Goal: Check status

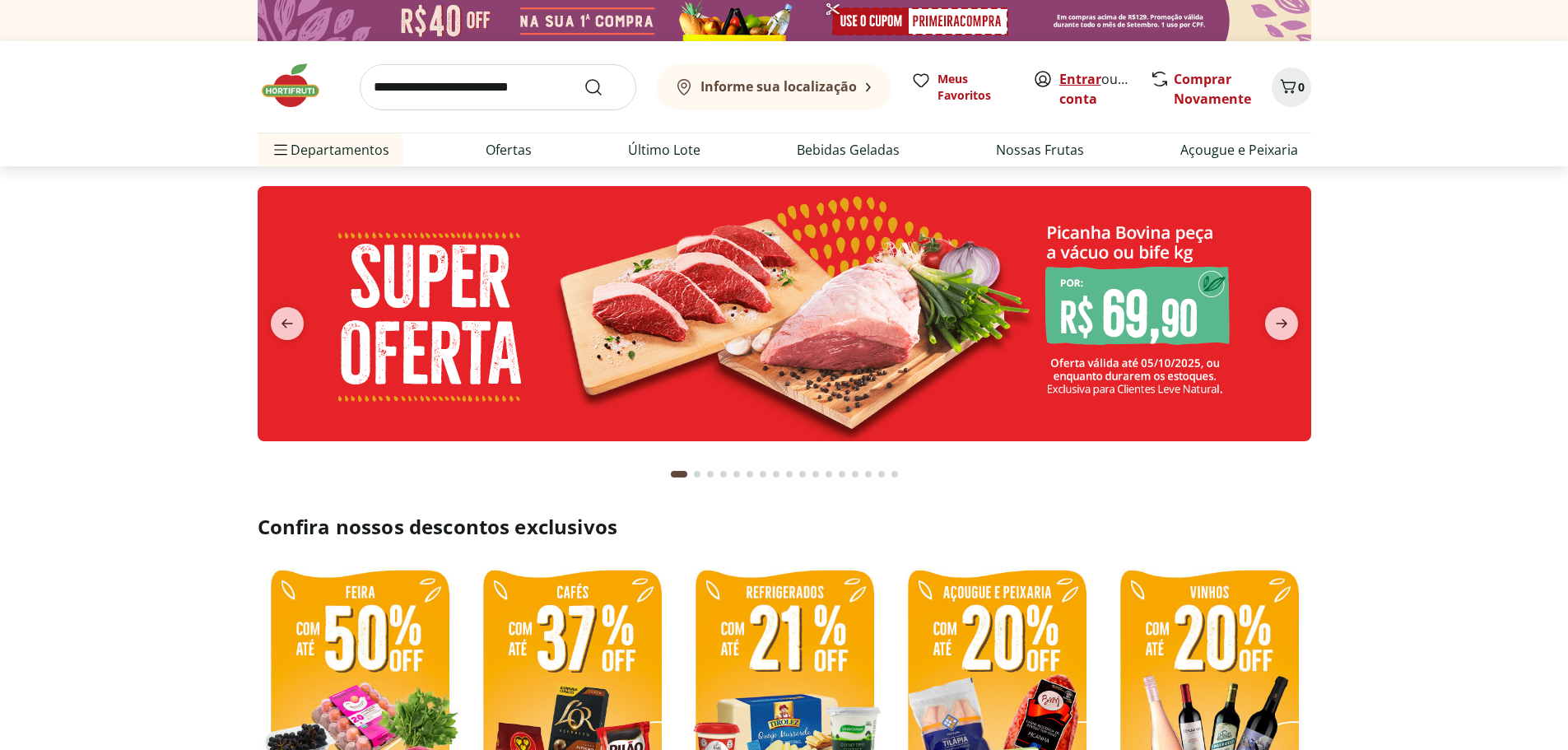
click at [1061, 75] on link "Entrar" at bounding box center [1080, 78] width 42 height 18
click at [1074, 100] on link "[PERSON_NAME]" at bounding box center [1113, 98] width 107 height 18
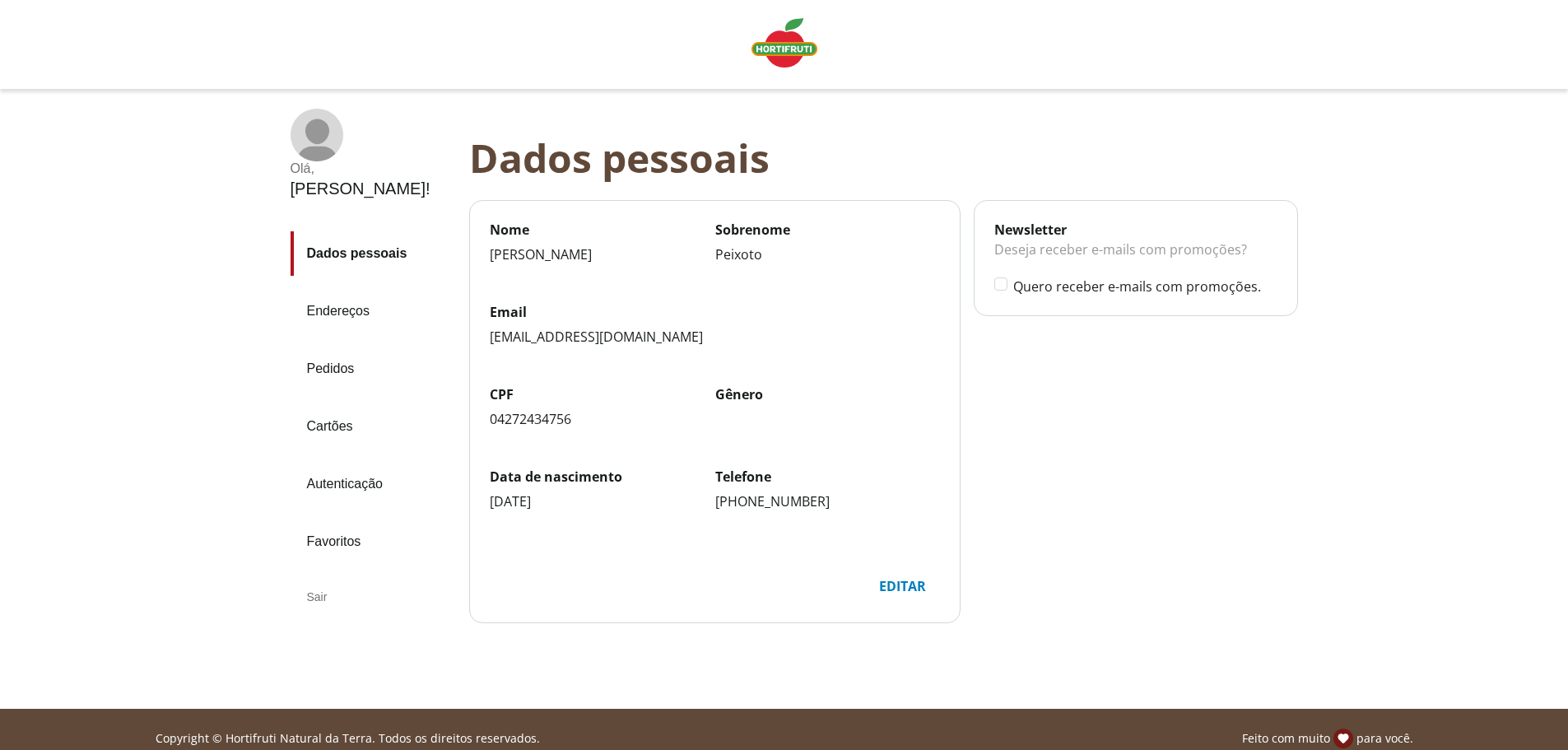
click at [342, 347] on link "Pedidos" at bounding box center [373, 369] width 165 height 44
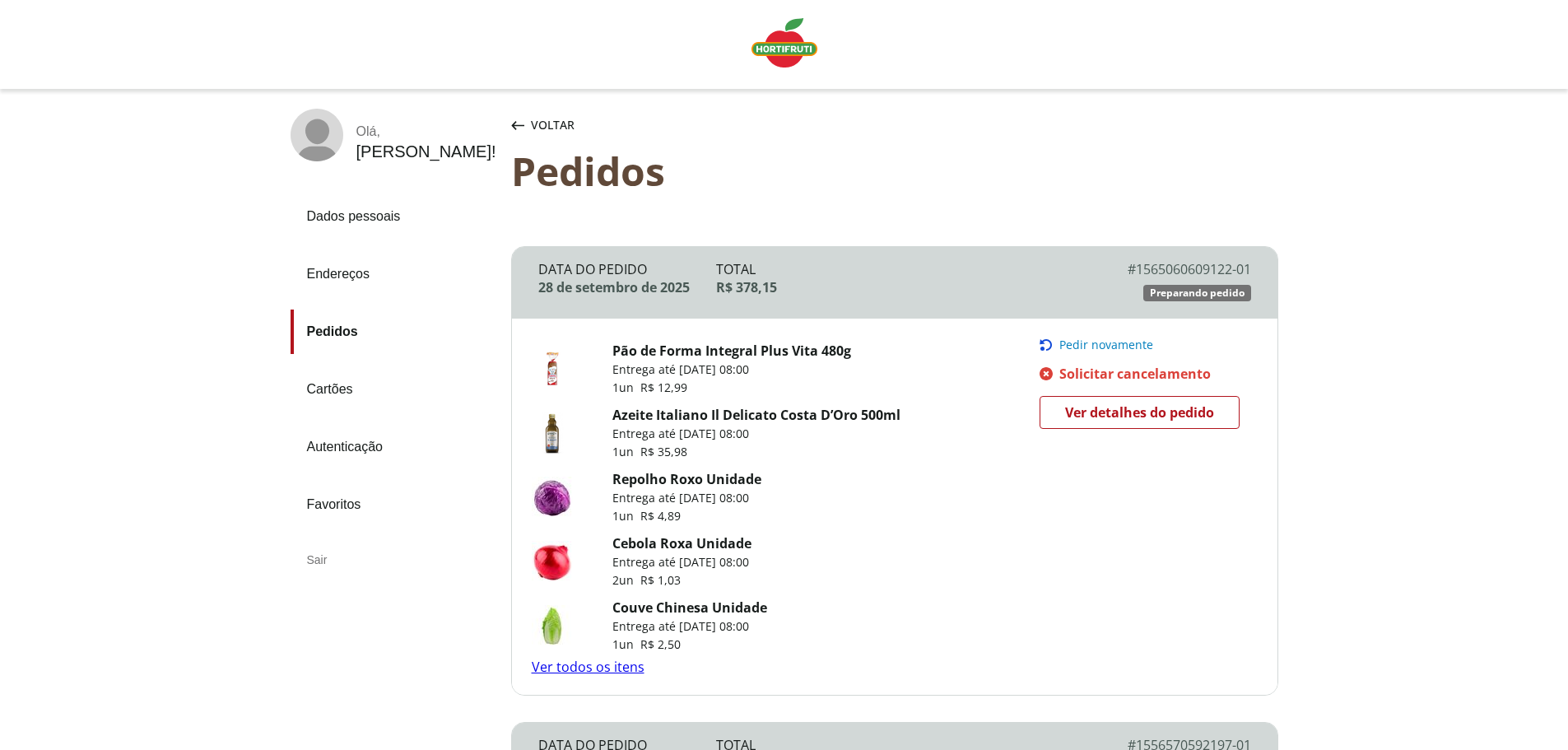
click at [1153, 416] on span "Ver detalhes do pedido" at bounding box center [1140, 412] width 149 height 25
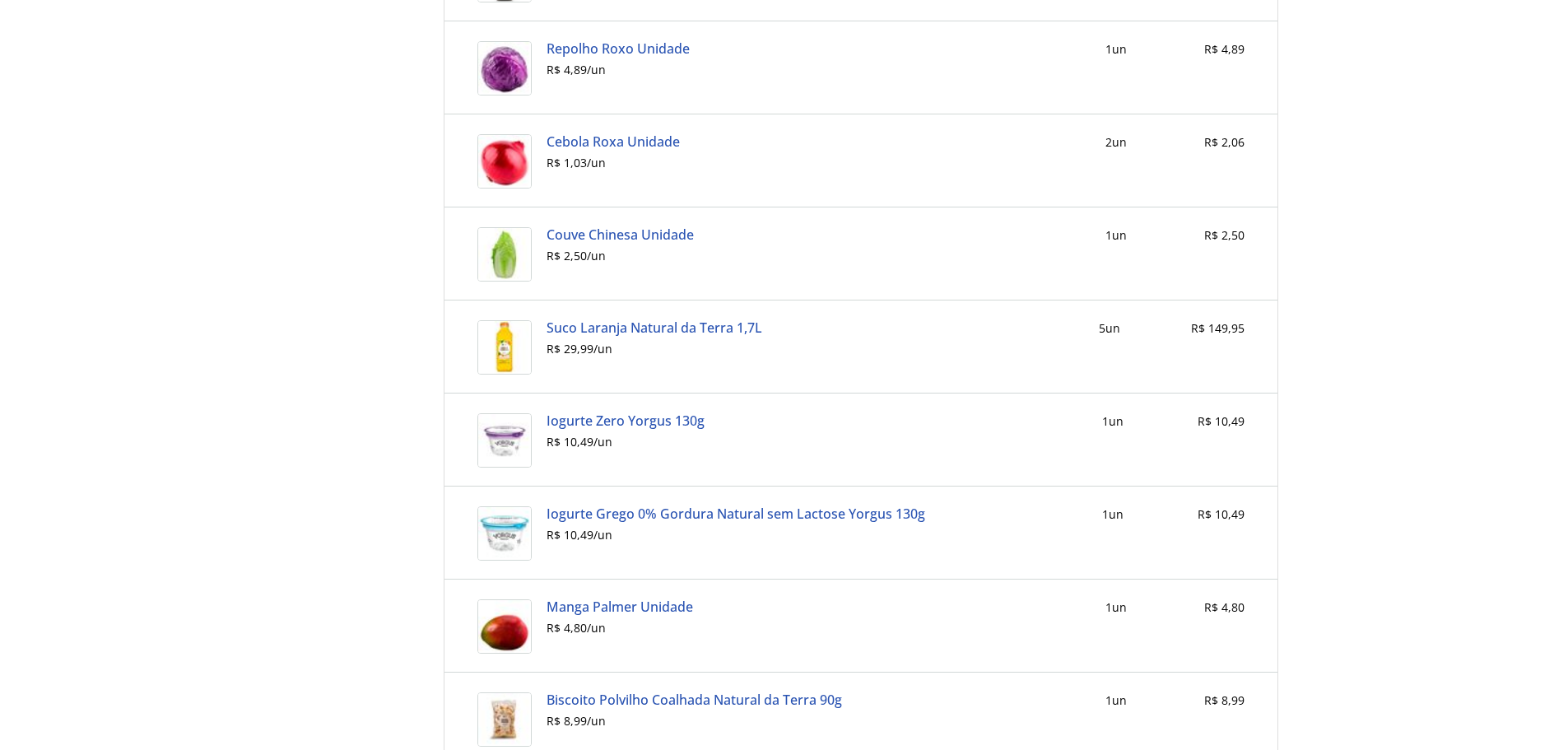
scroll to position [824, 0]
